Goal: Task Accomplishment & Management: Manage account settings

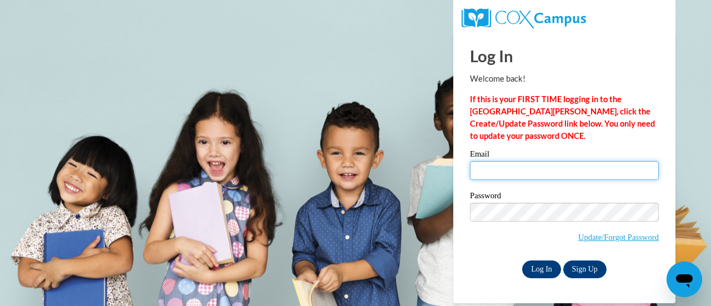
type input "tmcooper02@gmail.com"
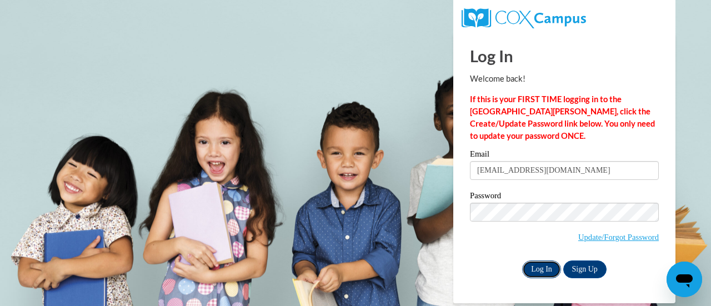
click at [542, 268] on input "Log In" at bounding box center [541, 269] width 39 height 18
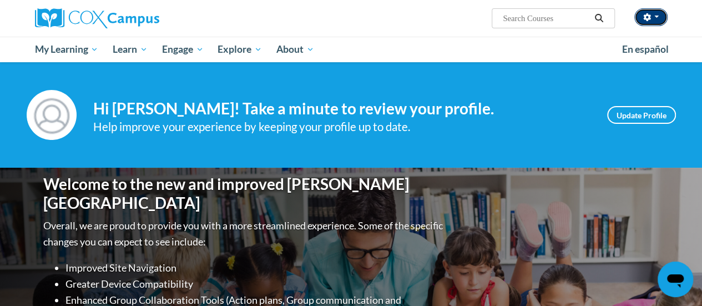
click at [663, 17] on button "button" at bounding box center [651, 17] width 33 height 18
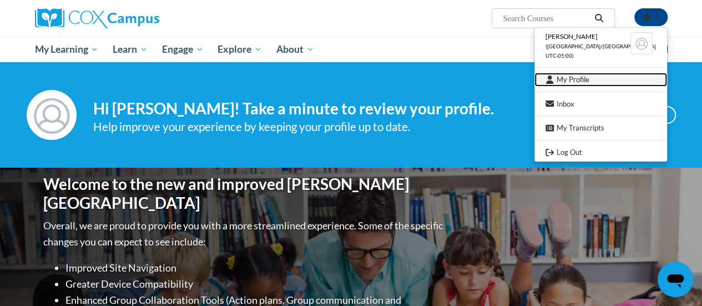
click at [618, 83] on link "My Profile" at bounding box center [601, 80] width 133 height 14
